Goal: Task Accomplishment & Management: Complete application form

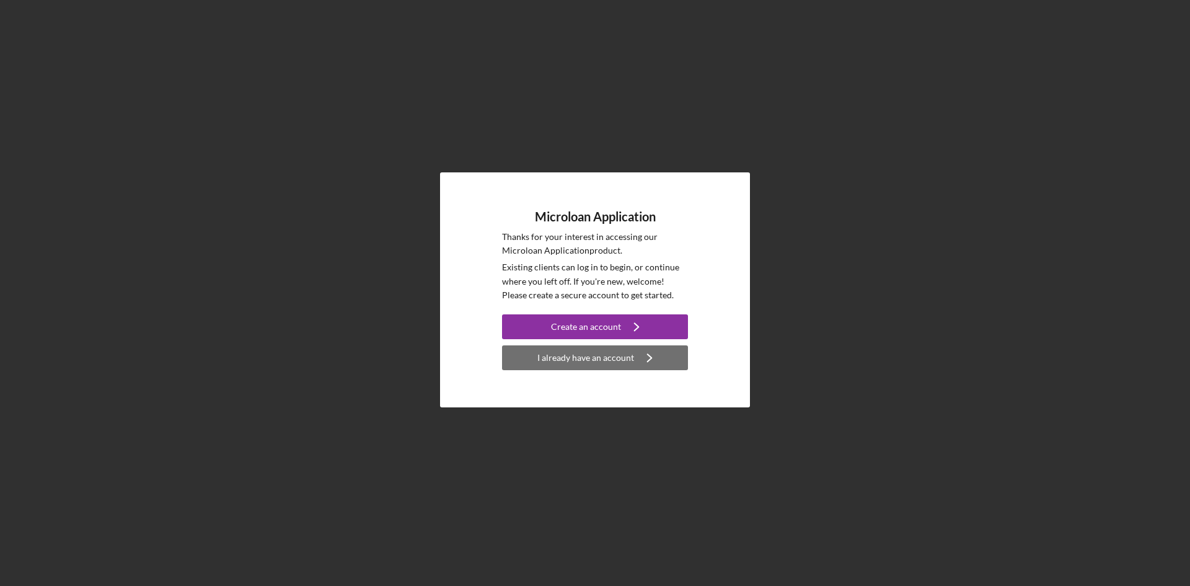
click at [645, 361] on icon "Icon/Navigate" at bounding box center [649, 357] width 31 height 31
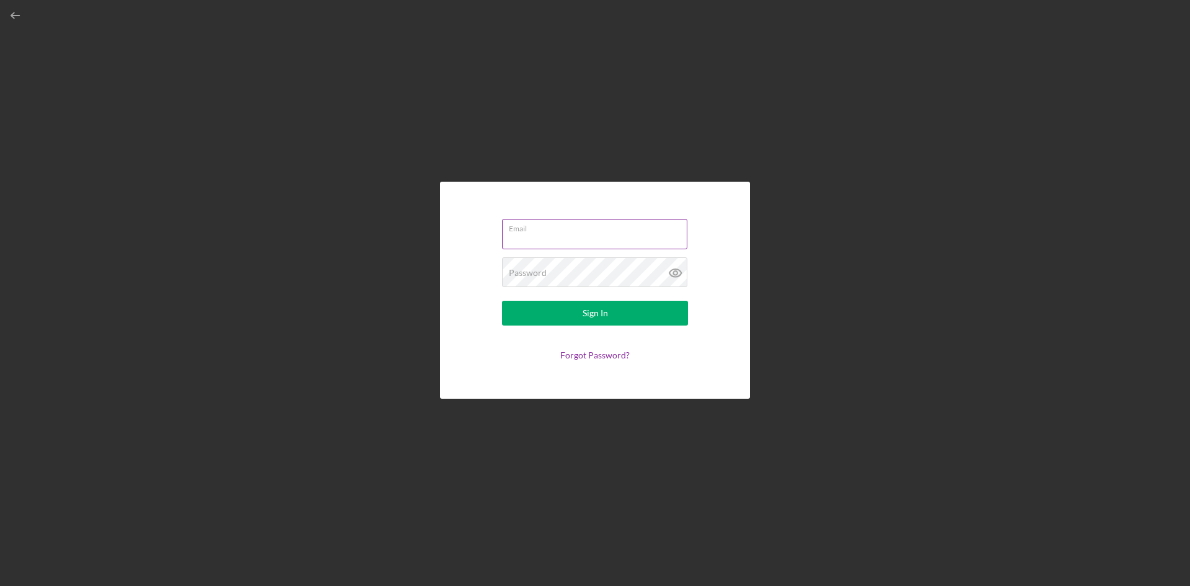
click at [541, 247] on input "Email" at bounding box center [594, 234] width 185 height 30
type input "[EMAIL_ADDRESS][DOMAIN_NAME]"
